Goal: Task Accomplishment & Management: Use online tool/utility

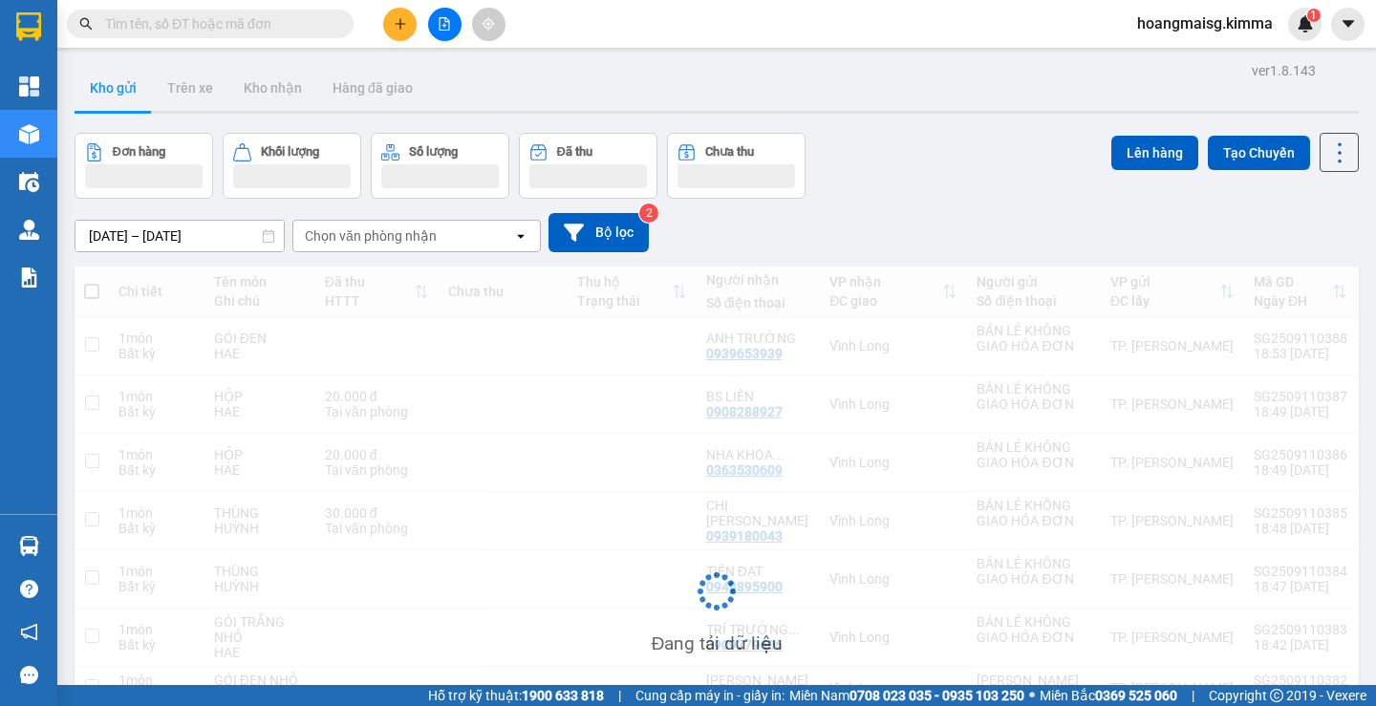
click at [255, 30] on input "text" at bounding box center [218, 23] width 226 height 21
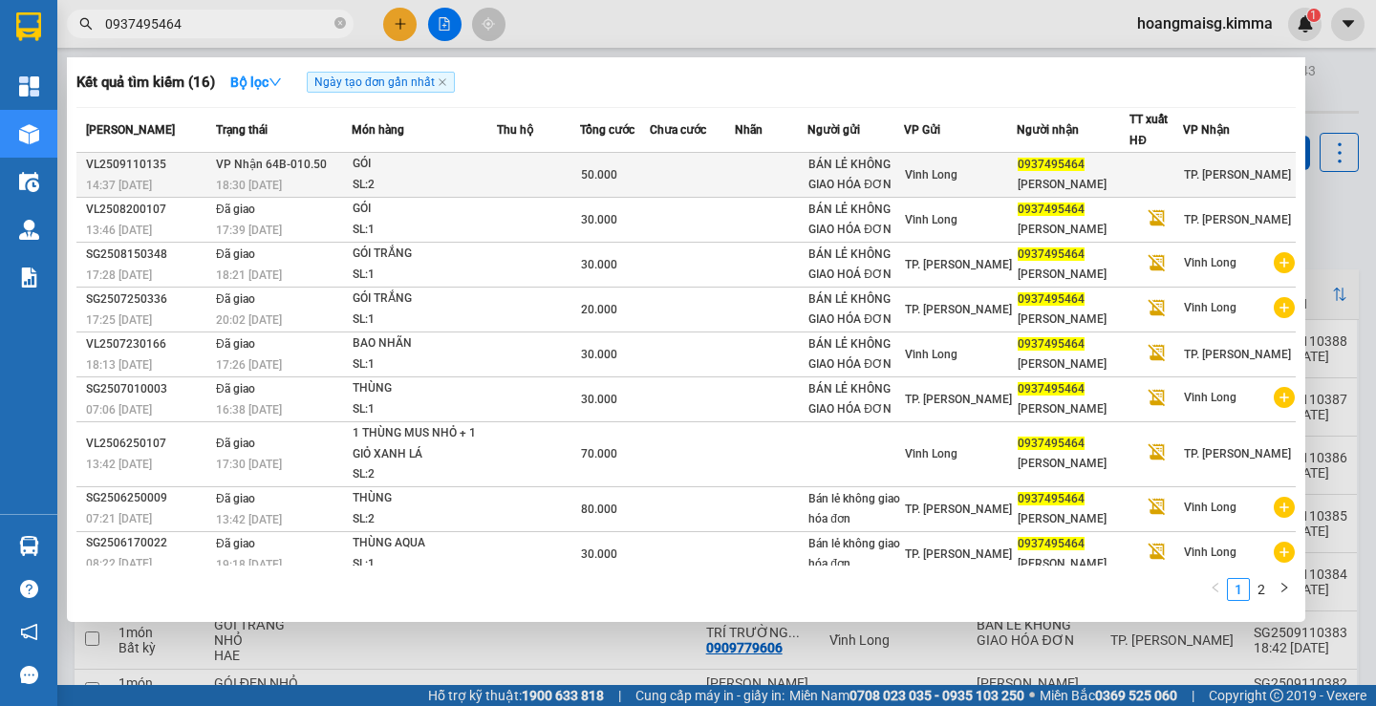
type input "0937495464"
click at [1029, 181] on div "[PERSON_NAME]" at bounding box center [1073, 185] width 111 height 20
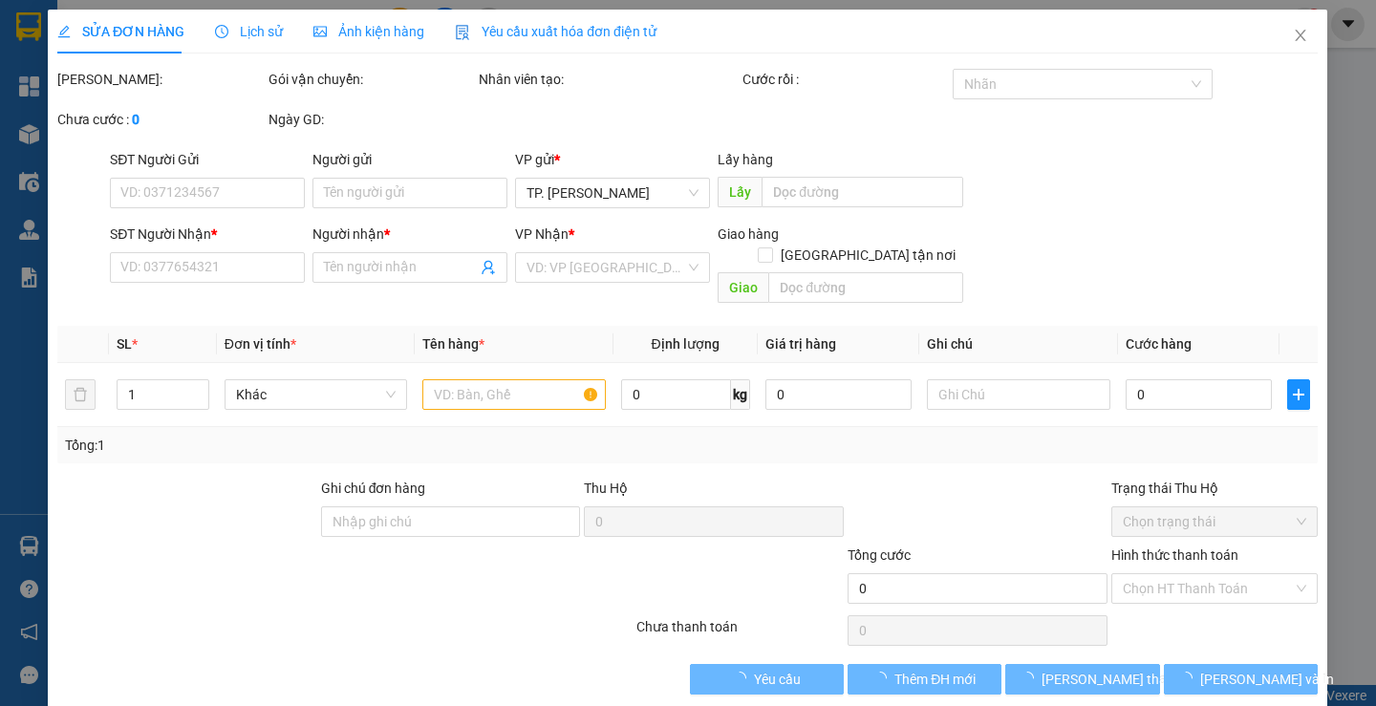
type input "BÁN LẺ KHÔNG GIAO HÓA ĐƠN"
type input "0937495464"
type input "[PERSON_NAME]"
type input "50.000"
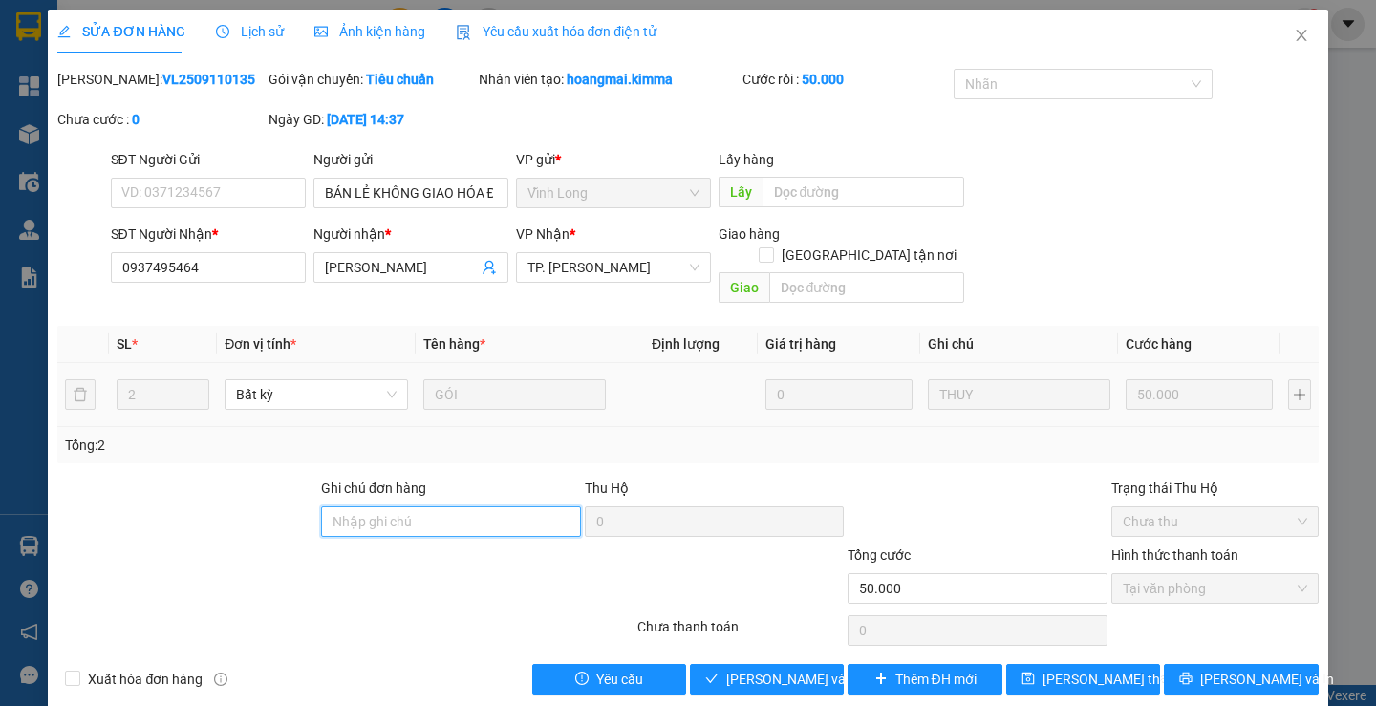
click at [402, 506] on input "Ghi chú đơn hàng" at bounding box center [451, 521] width 260 height 31
type input "HAE G"
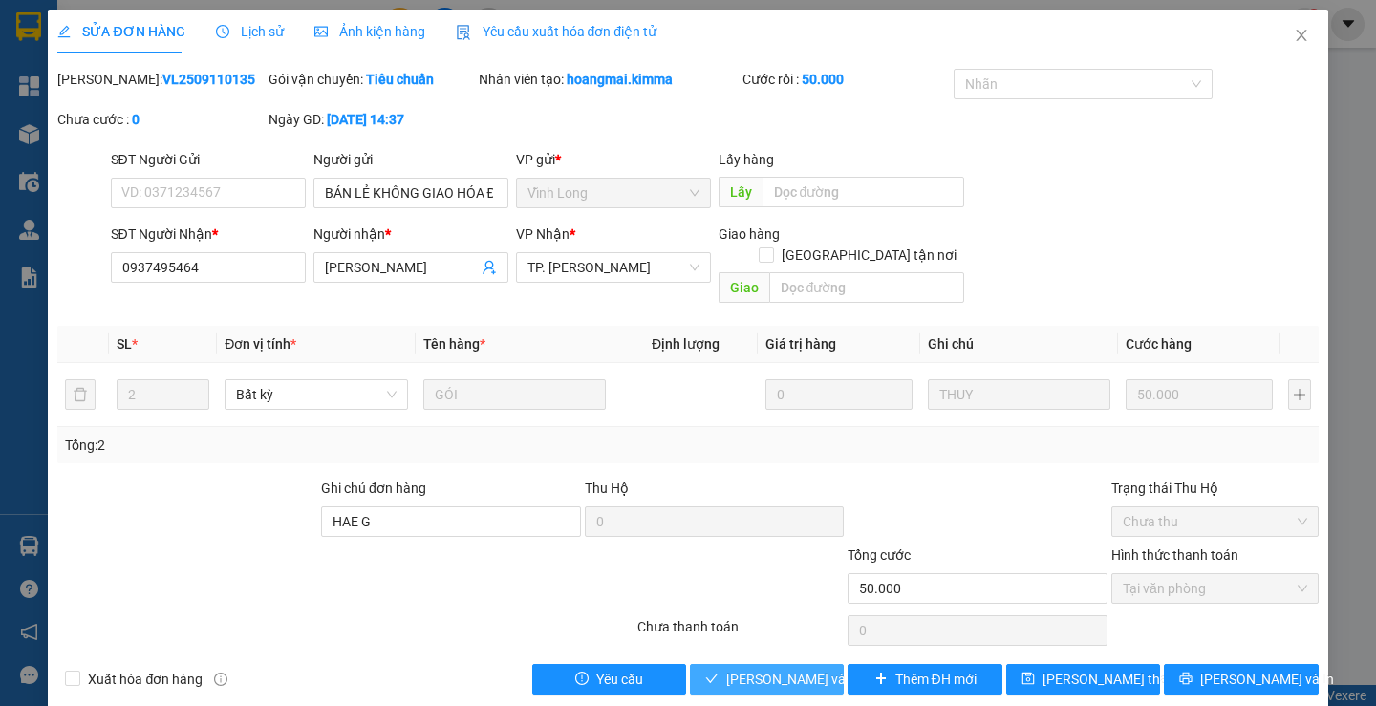
click at [778, 664] on button "[PERSON_NAME] và Giao hàng" at bounding box center [767, 679] width 154 height 31
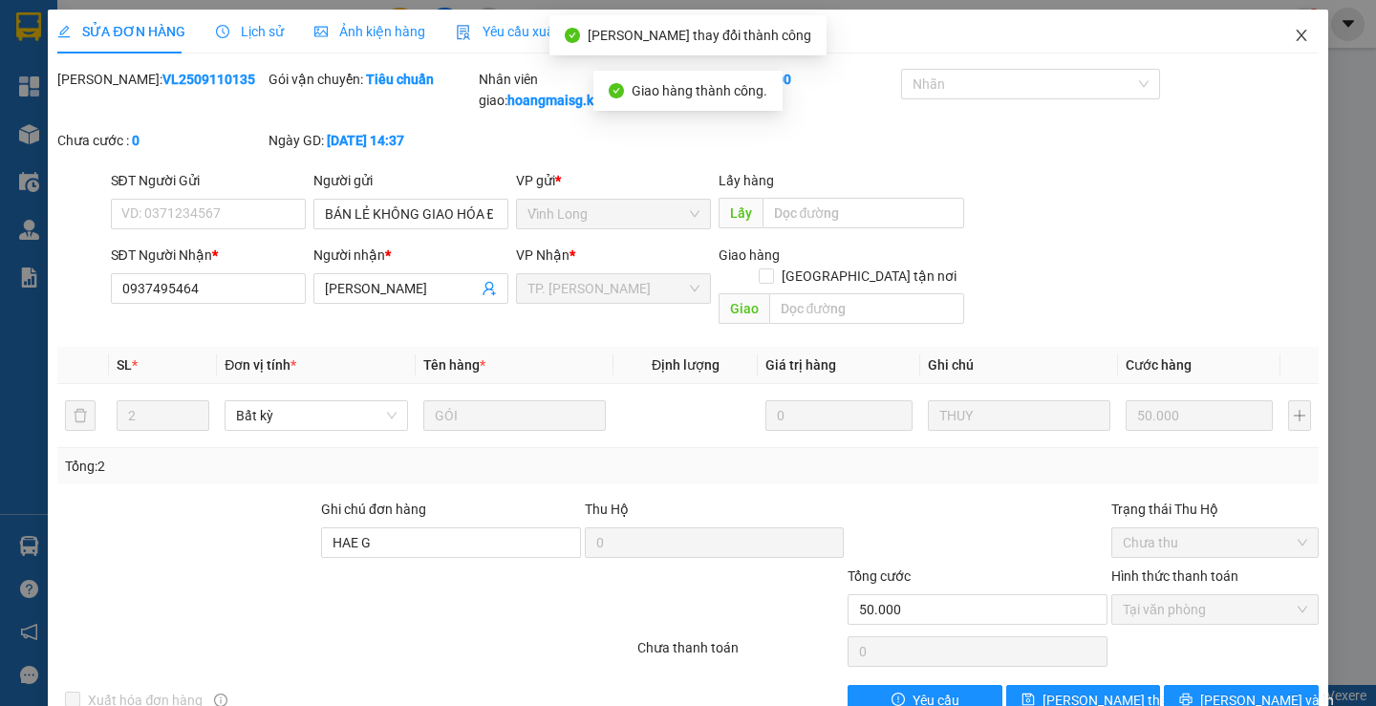
click at [1278, 35] on span "Close" at bounding box center [1302, 37] width 54 height 54
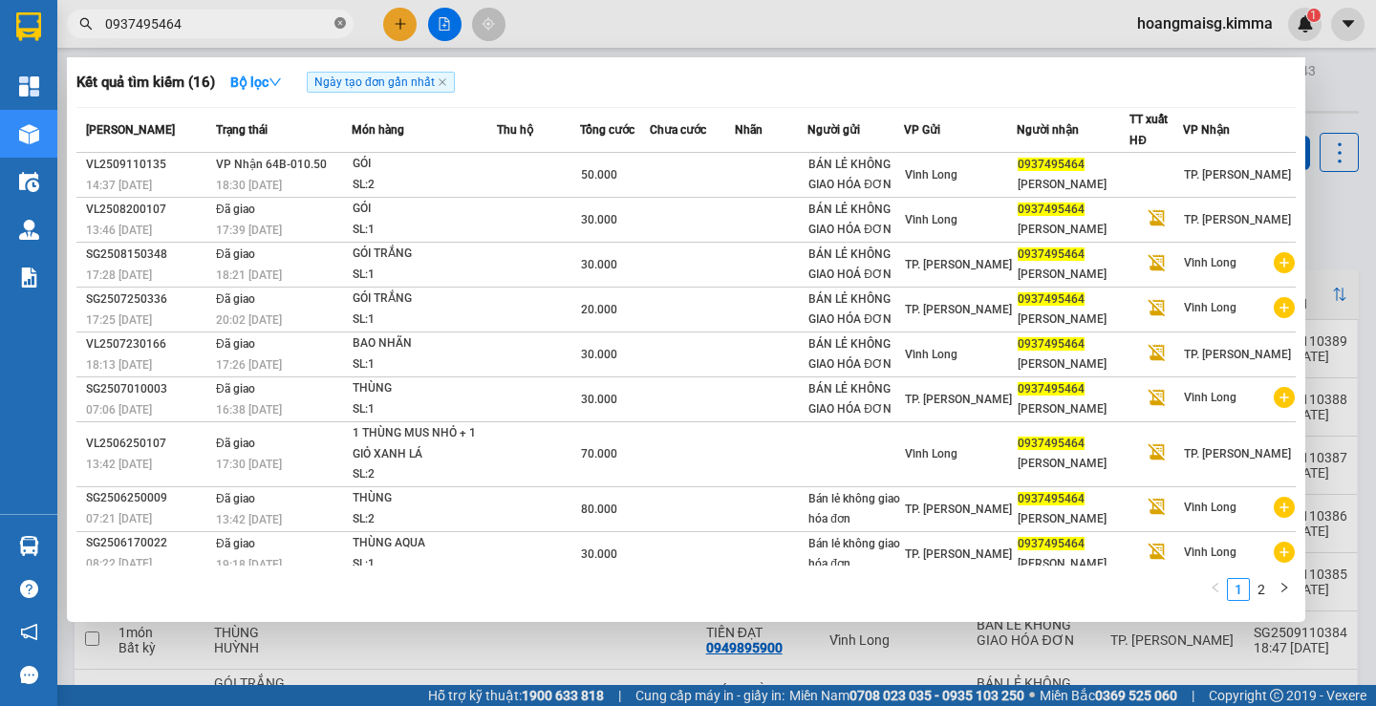
click at [339, 29] on icon "close-circle" at bounding box center [339, 22] width 11 height 11
